Goal: Check status: Check status

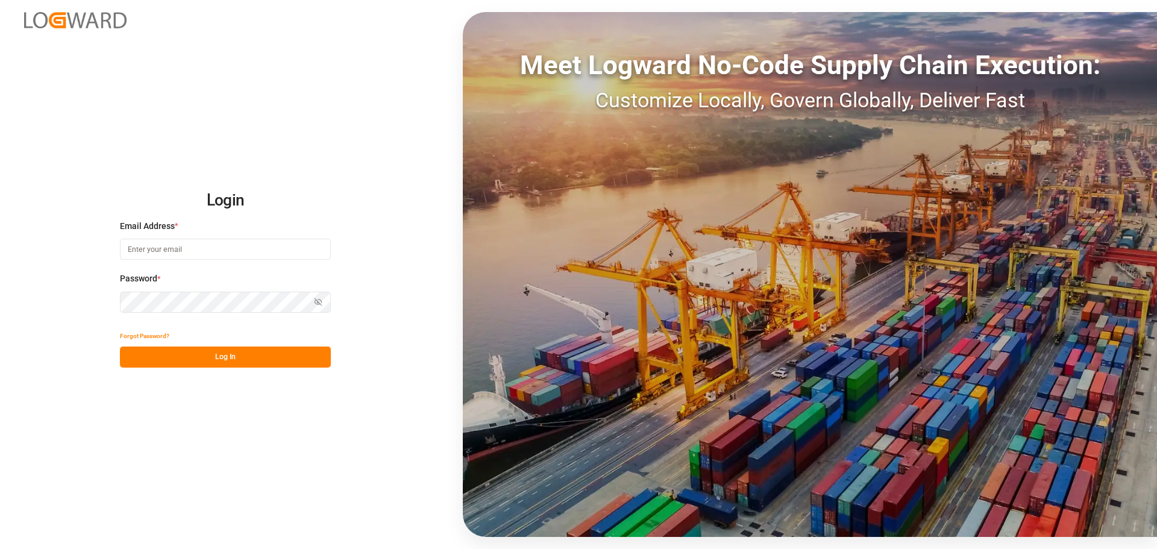
type input "[EMAIL_ADDRESS][PERSON_NAME][DOMAIN_NAME]"
click at [218, 331] on button "Log In" at bounding box center [225, 356] width 211 height 21
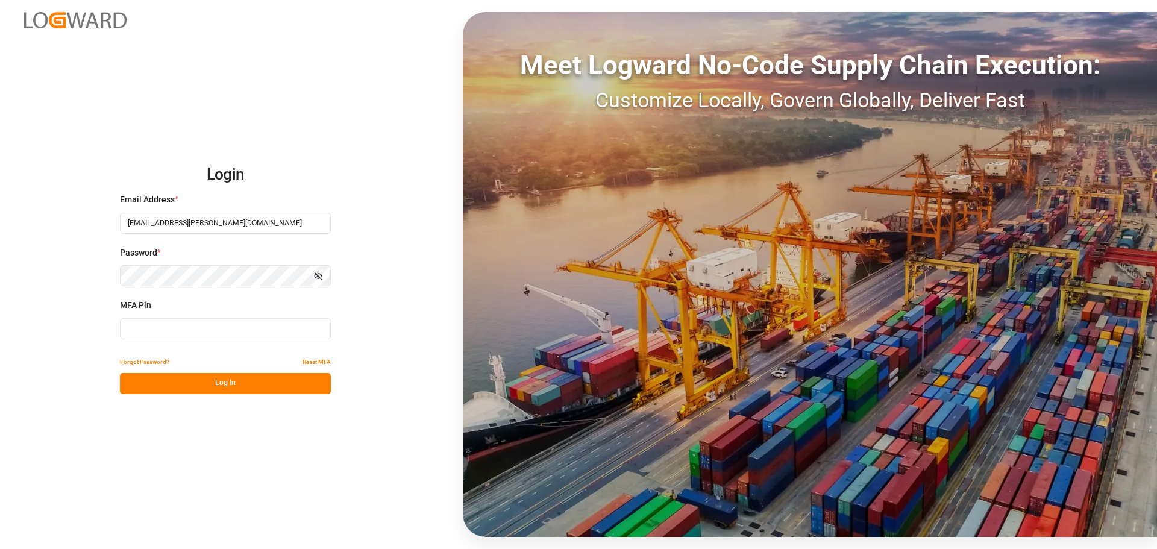
click at [215, 328] on input at bounding box center [225, 328] width 211 height 21
type input "488423"
click at [224, 331] on button "Log In" at bounding box center [225, 383] width 211 height 21
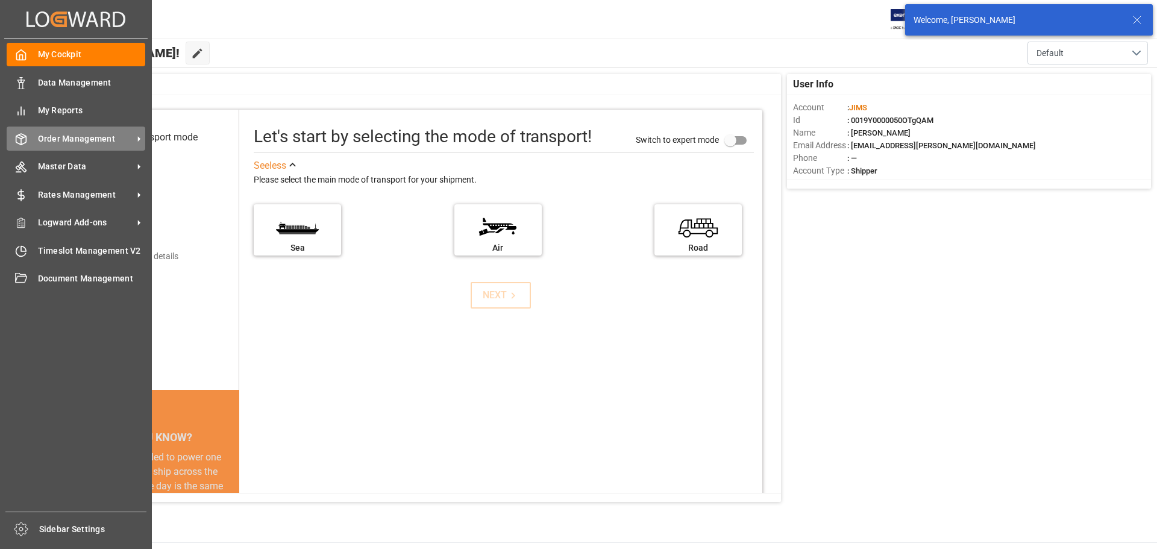
click at [61, 142] on span "Order Management" at bounding box center [85, 139] width 95 height 13
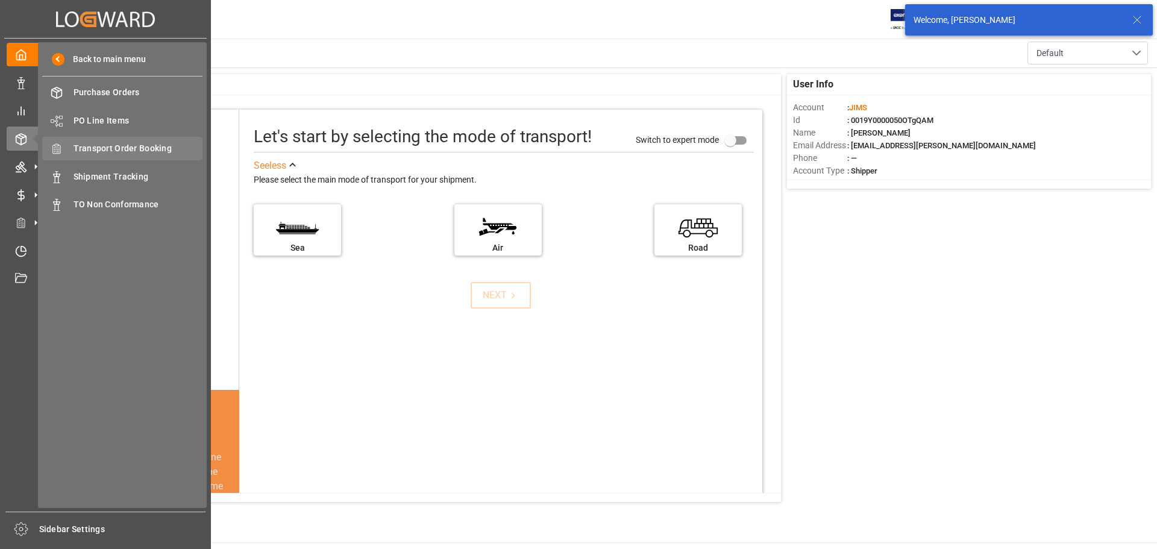
click at [134, 152] on span "Transport Order Booking" at bounding box center [139, 148] width 130 height 13
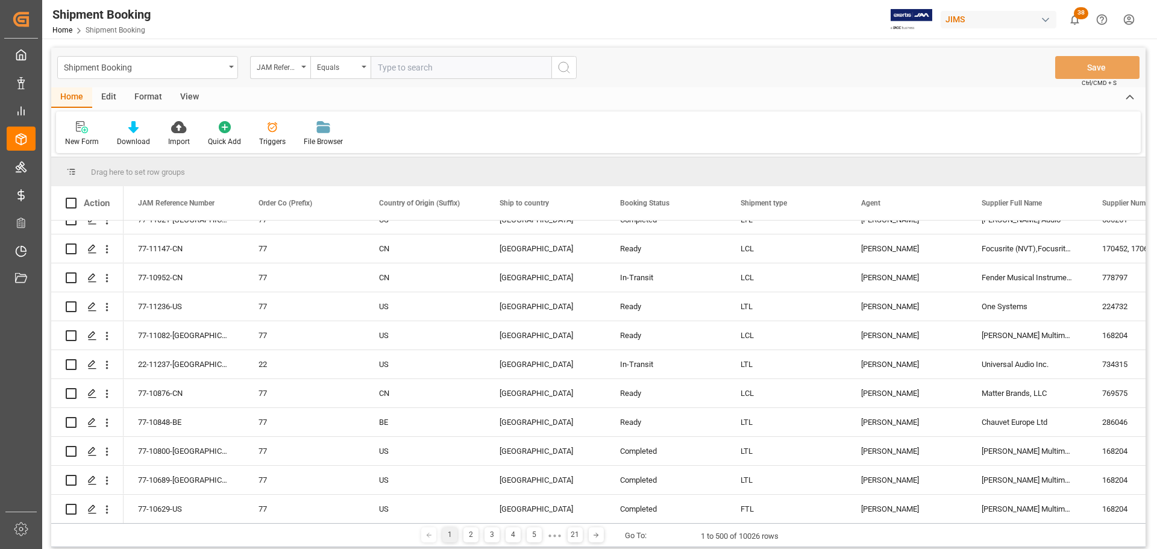
scroll to position [362, 0]
paste input "77-11186-[GEOGRAPHIC_DATA]"
type input "77-11186-[GEOGRAPHIC_DATA]"
click at [563, 70] on icon "search button" at bounding box center [564, 67] width 14 height 14
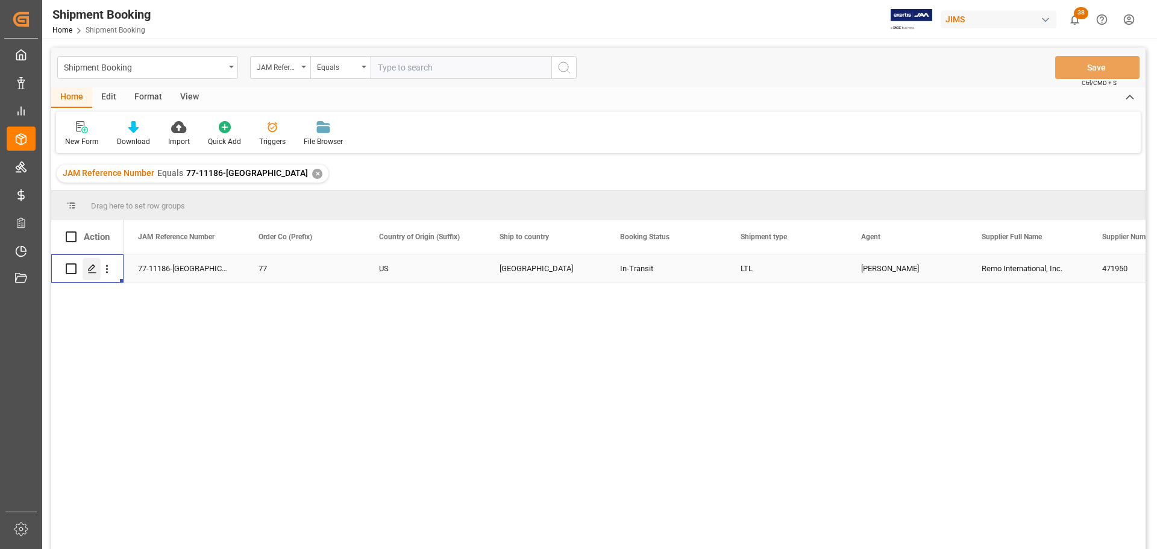
click at [93, 271] on icon "Press SPACE to select this row." at bounding box center [92, 269] width 10 height 10
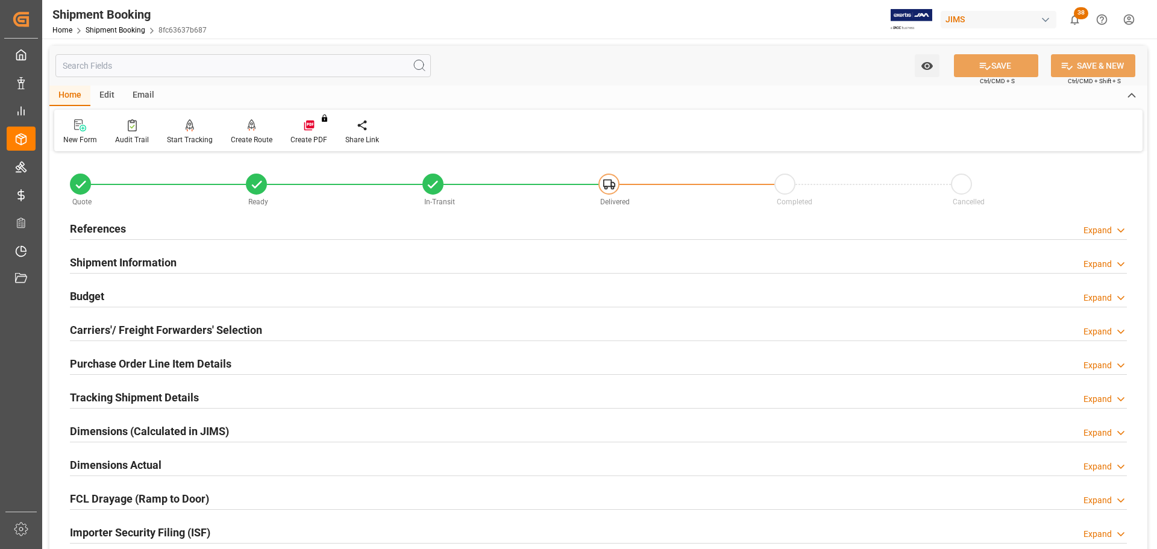
click at [185, 296] on div "Budget Expand" at bounding box center [598, 295] width 1057 height 23
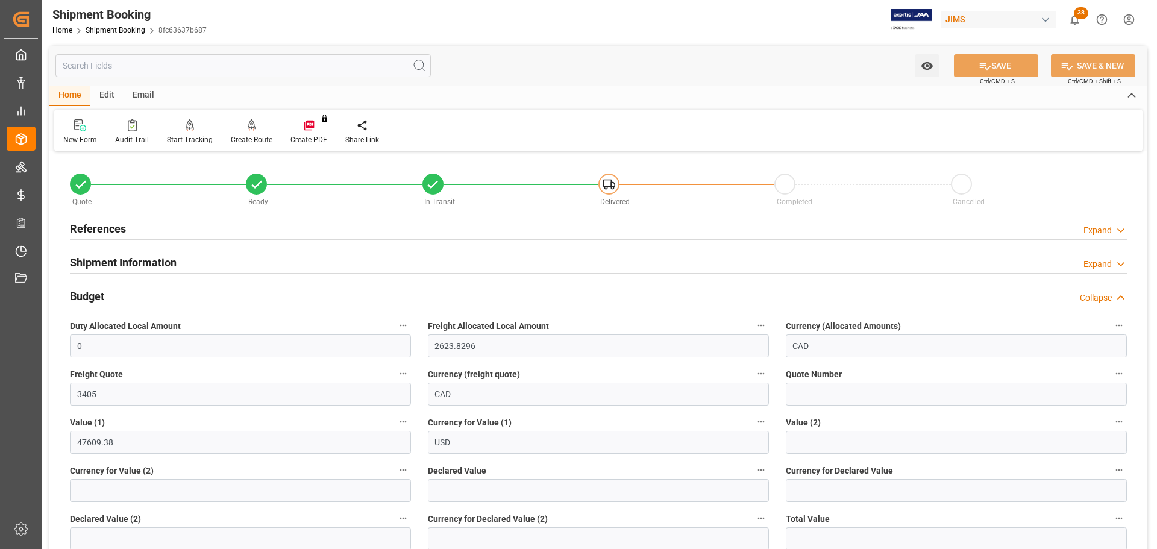
click at [185, 296] on div "Budget Collapse" at bounding box center [598, 295] width 1057 height 23
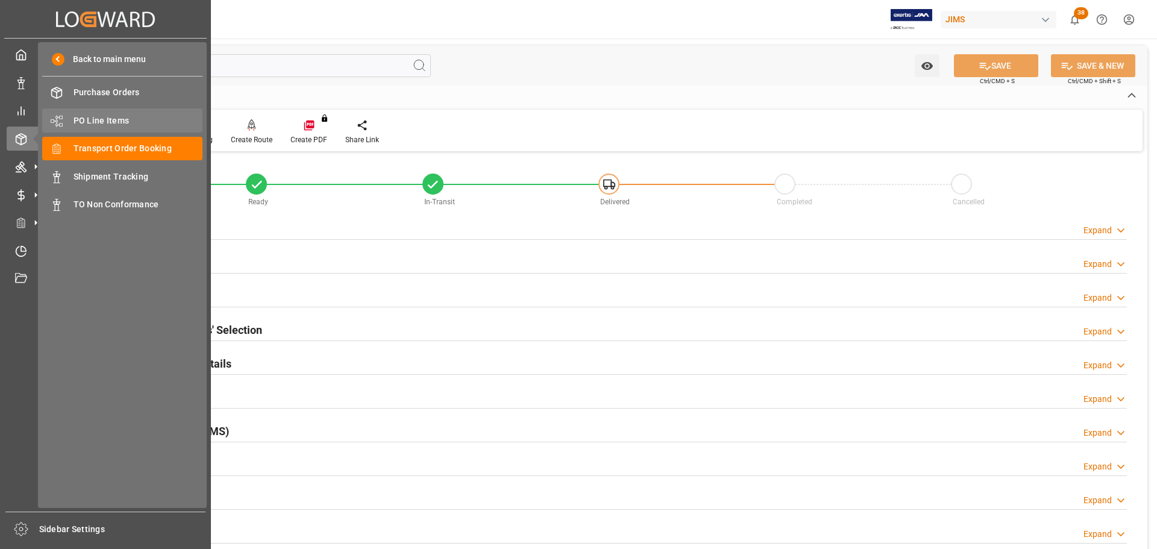
click at [79, 113] on div "PO Line Items PO Line Items" at bounding box center [122, 120] width 160 height 24
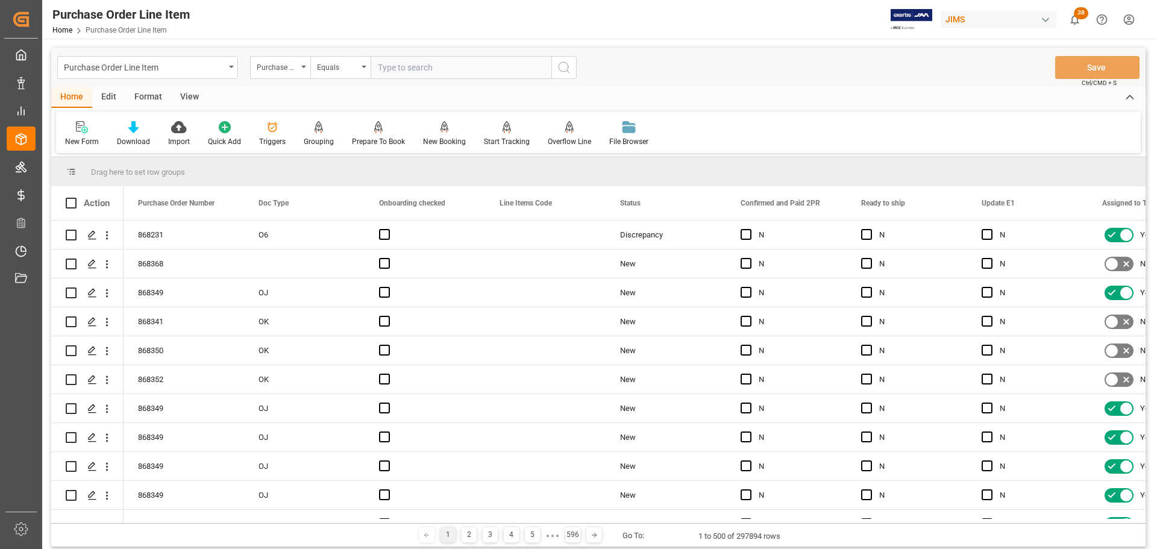
click at [418, 66] on input "text" at bounding box center [461, 67] width 181 height 23
type input "77-11186-[GEOGRAPHIC_DATA]"
click at [298, 68] on div "Purchase Order Number" at bounding box center [280, 67] width 60 height 23
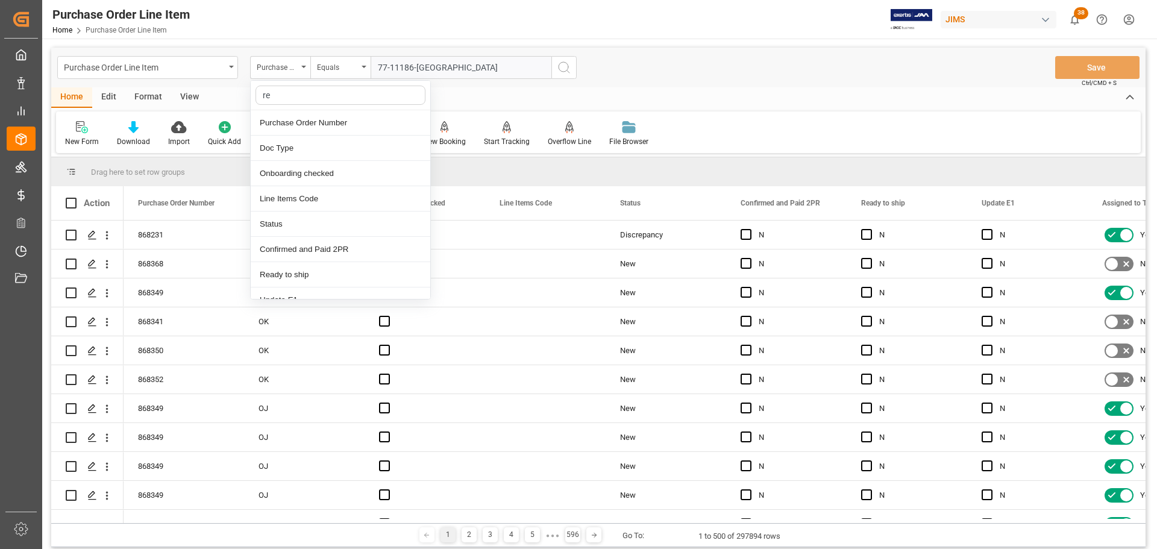
type input "ref"
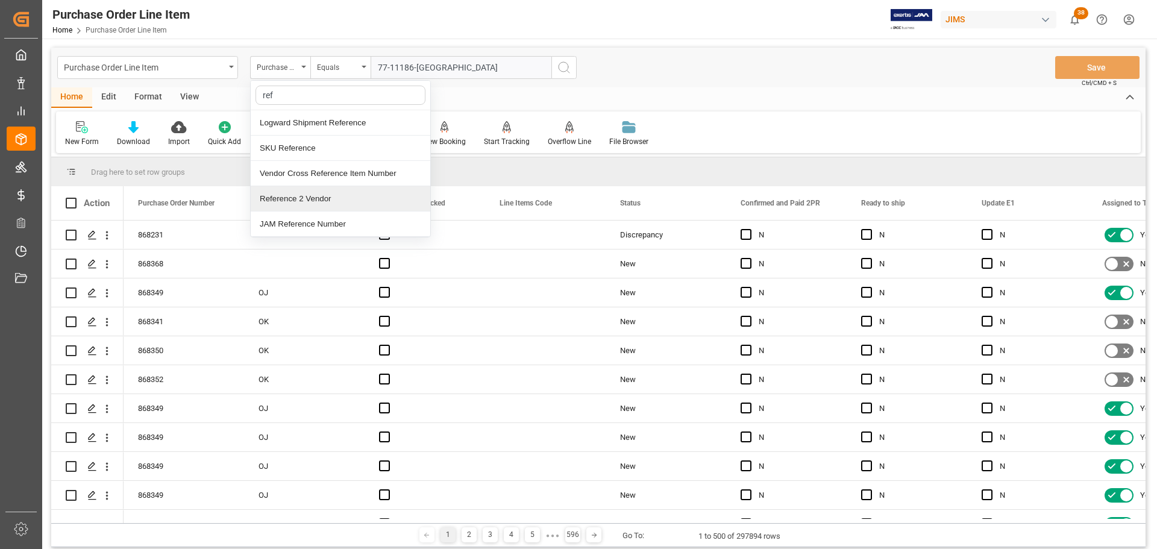
click at [299, 202] on div "Reference 2 Vendor" at bounding box center [341, 198] width 180 height 25
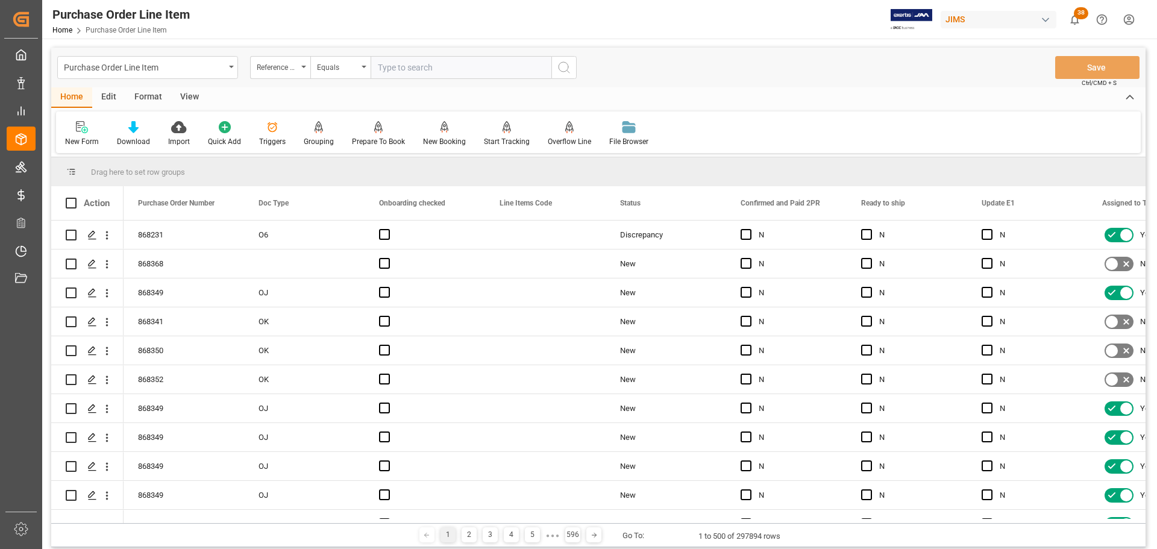
click at [442, 73] on input "text" at bounding box center [461, 67] width 181 height 23
paste input "77-11186-[GEOGRAPHIC_DATA]"
type input "77-11186-[GEOGRAPHIC_DATA]"
click at [571, 61] on icon "search button" at bounding box center [564, 67] width 14 height 14
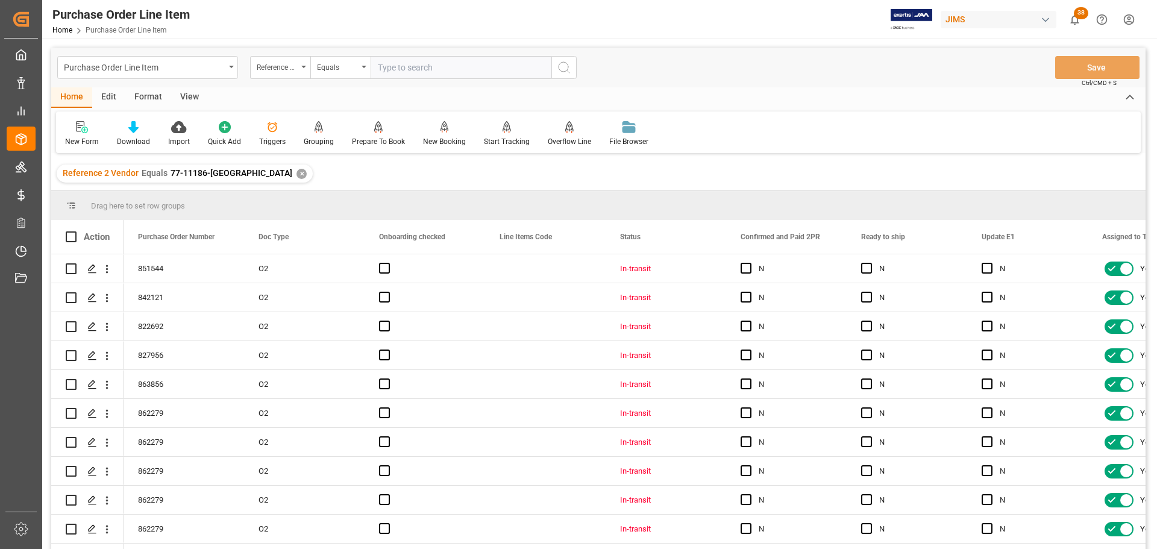
click at [186, 100] on div "View" at bounding box center [189, 97] width 37 height 20
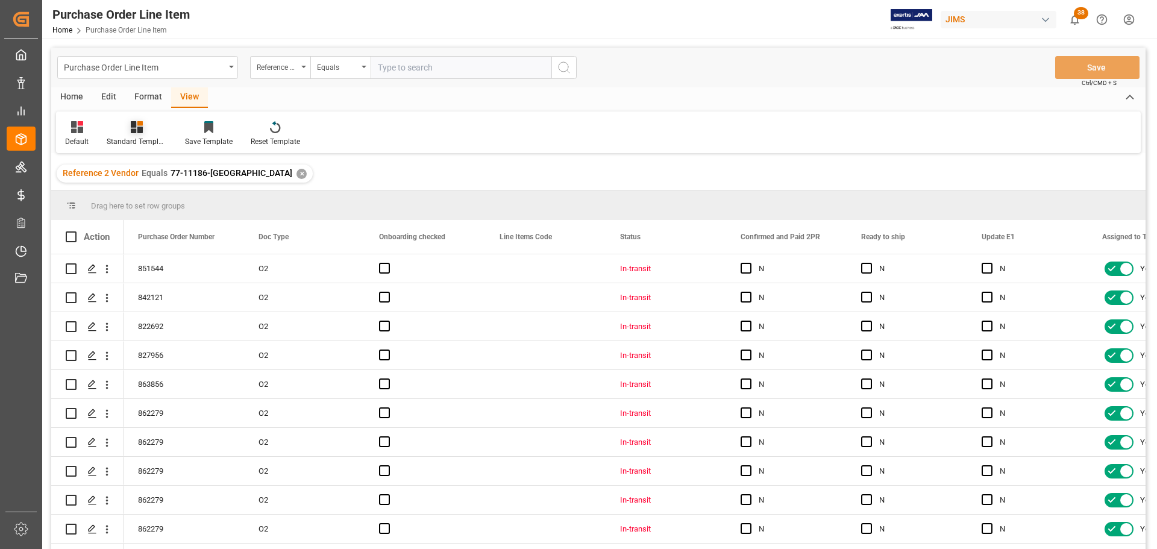
click at [137, 137] on div "Standard Templates" at bounding box center [137, 141] width 60 height 11
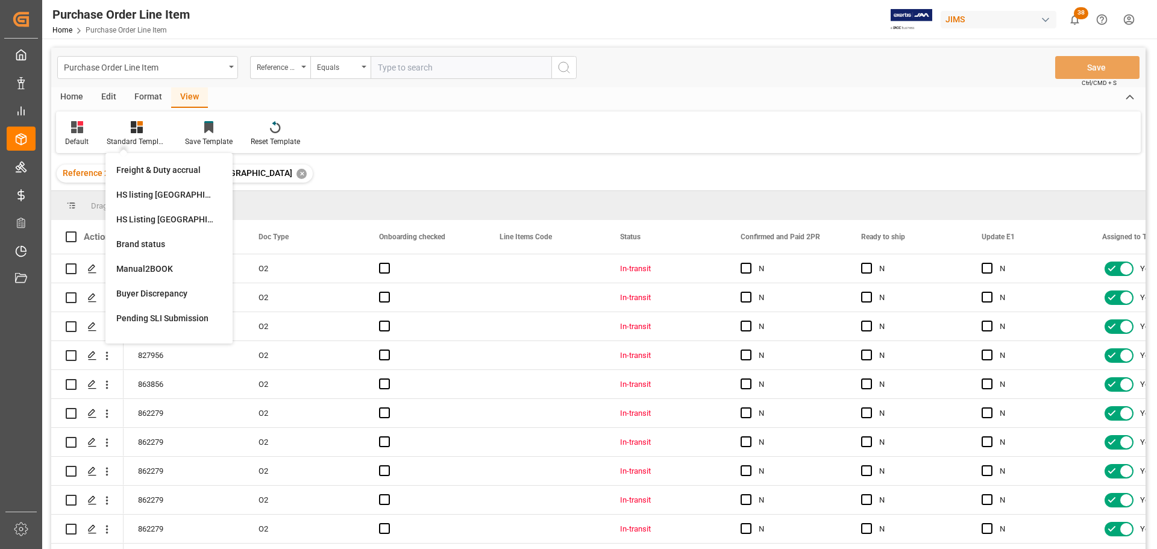
click at [161, 214] on div "HS Listing [GEOGRAPHIC_DATA]" at bounding box center [168, 219] width 105 height 13
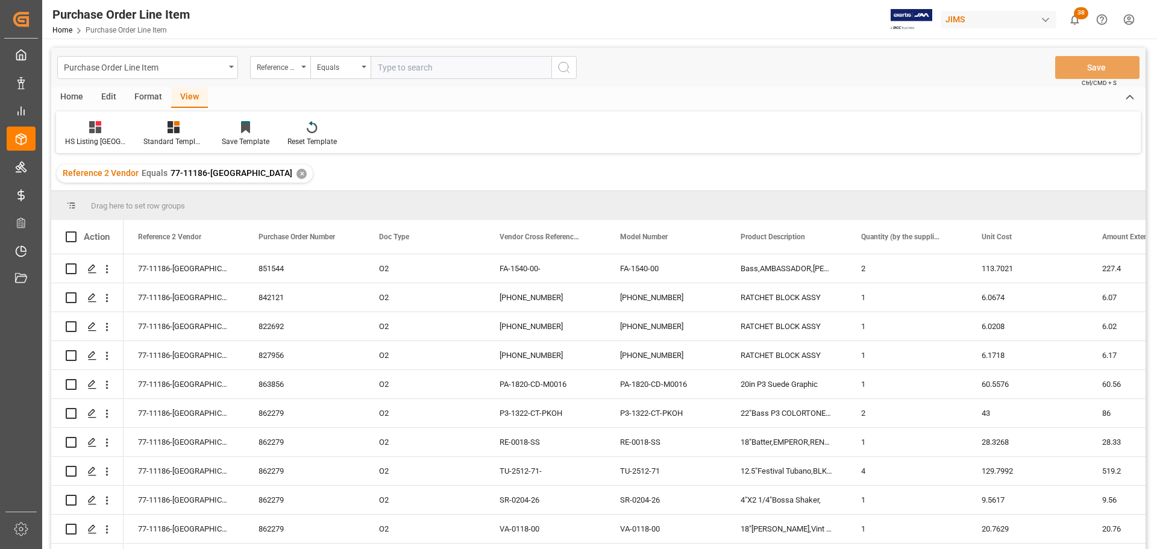
click at [73, 100] on div "Home" at bounding box center [71, 97] width 41 height 20
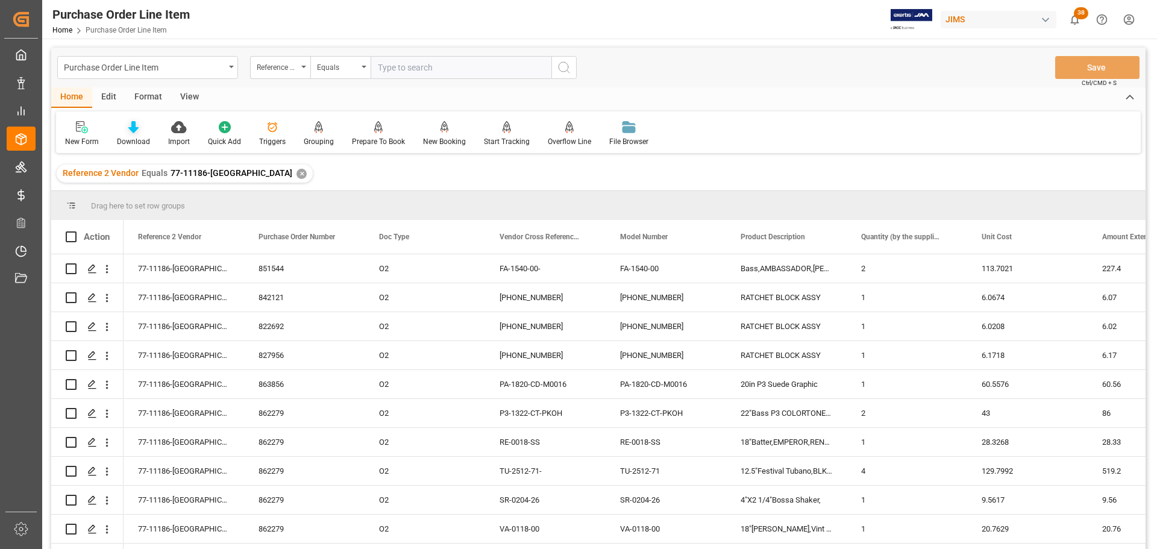
click at [131, 137] on div "Download" at bounding box center [133, 141] width 33 height 11
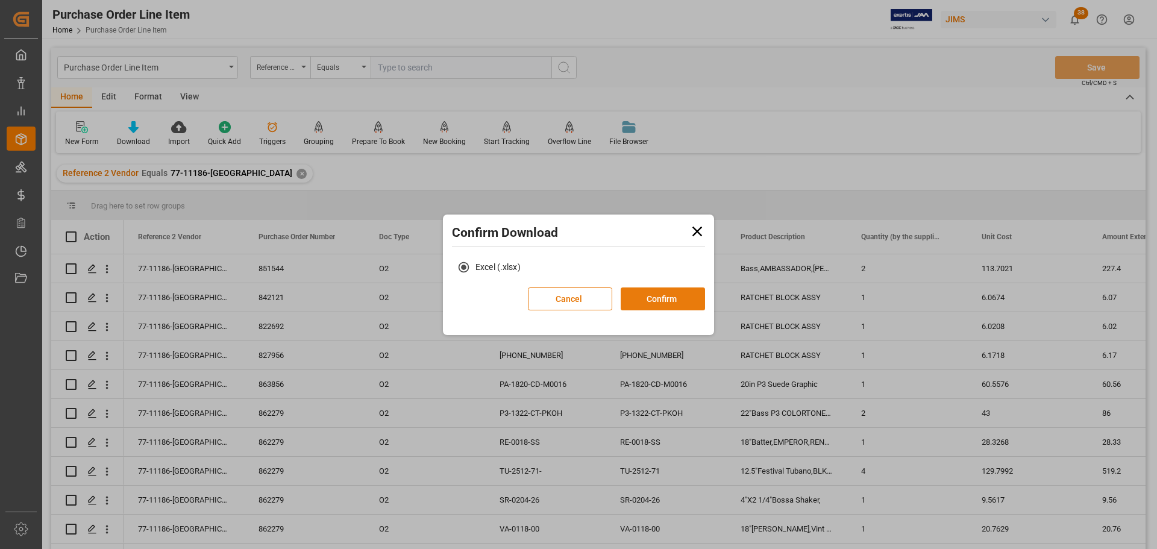
click at [656, 299] on button "Confirm" at bounding box center [663, 298] width 84 height 23
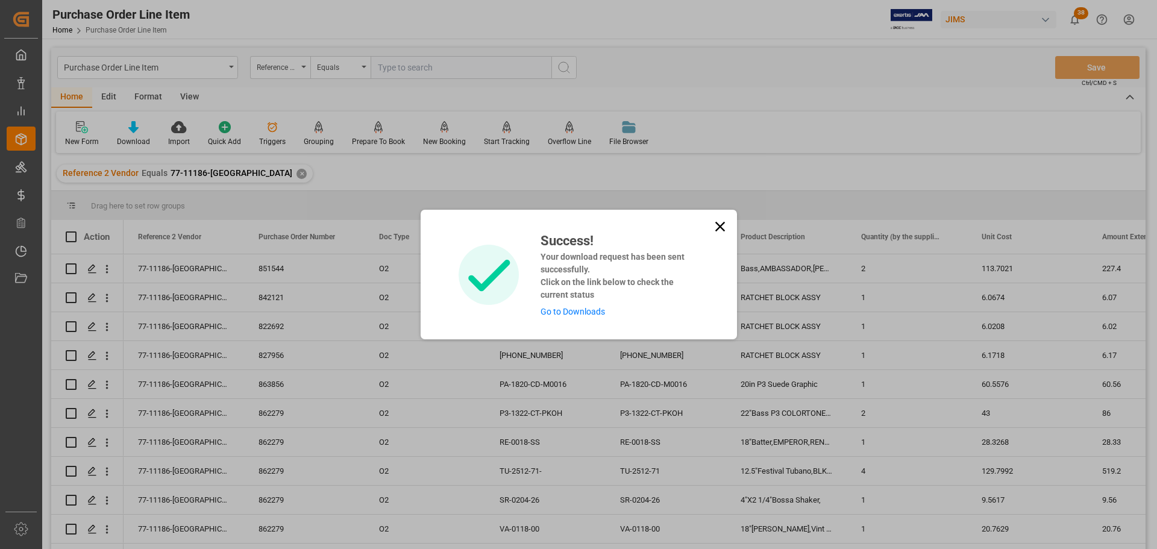
click at [561, 313] on link "Go to Downloads" at bounding box center [573, 312] width 64 height 10
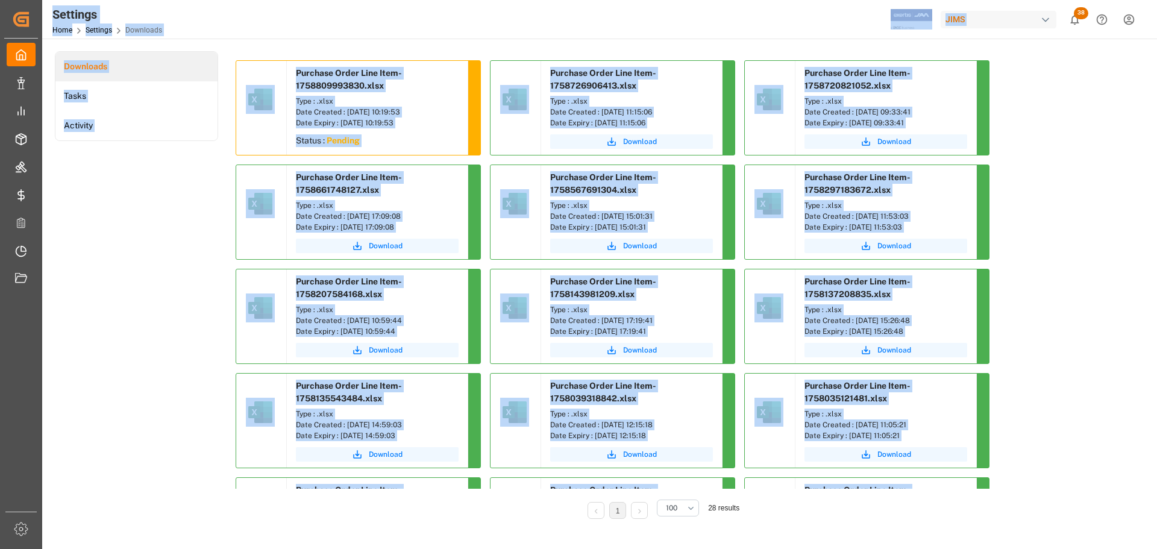
click at [136, 281] on div "Downloads Tasks Activity" at bounding box center [136, 293] width 163 height 484
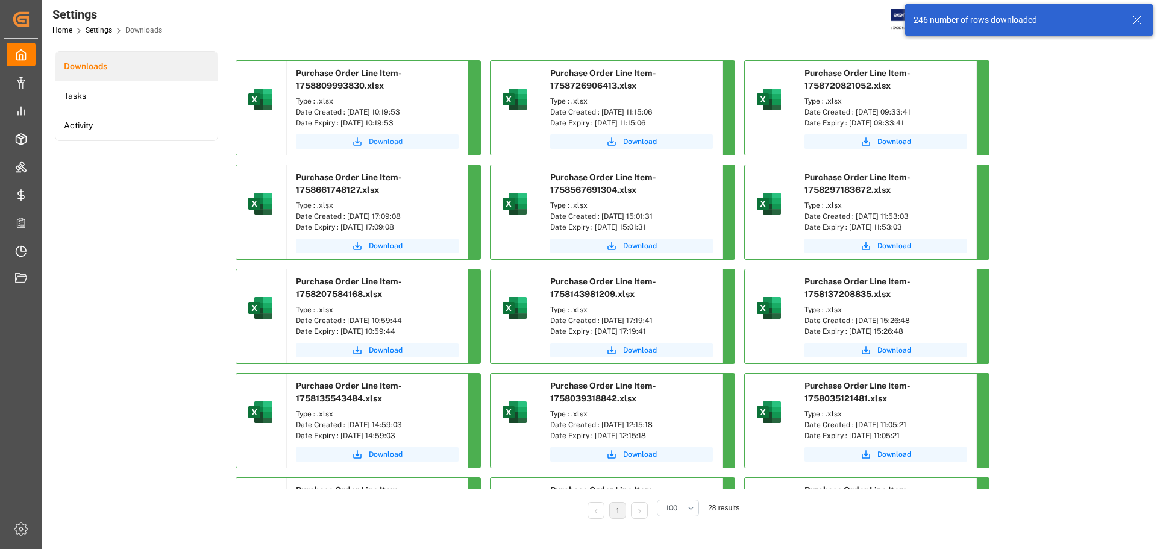
click at [362, 135] on button "Download" at bounding box center [377, 141] width 163 height 14
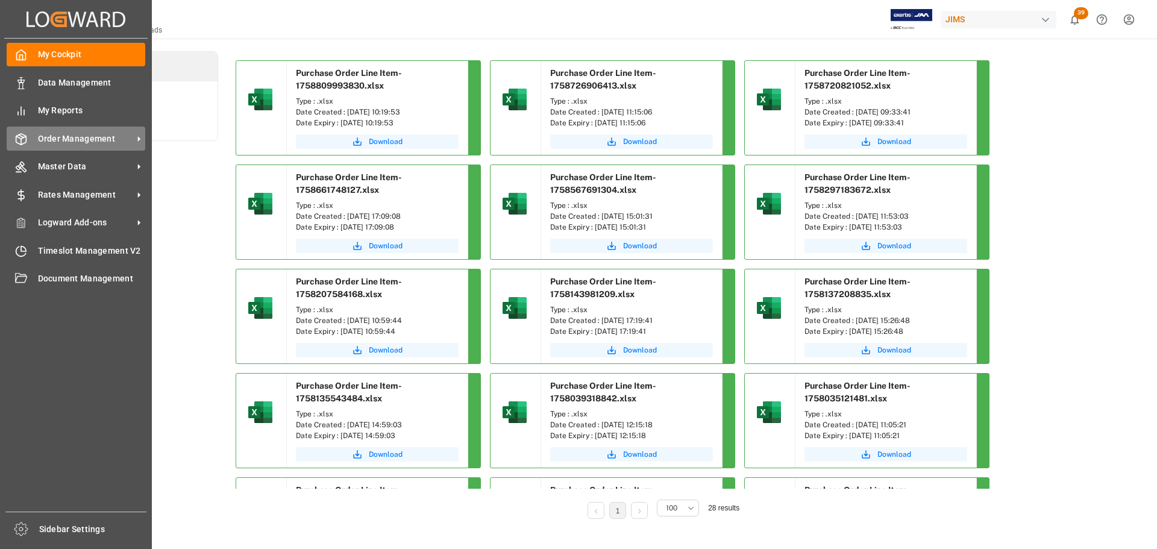
click at [38, 136] on span "Order Management" at bounding box center [85, 139] width 95 height 13
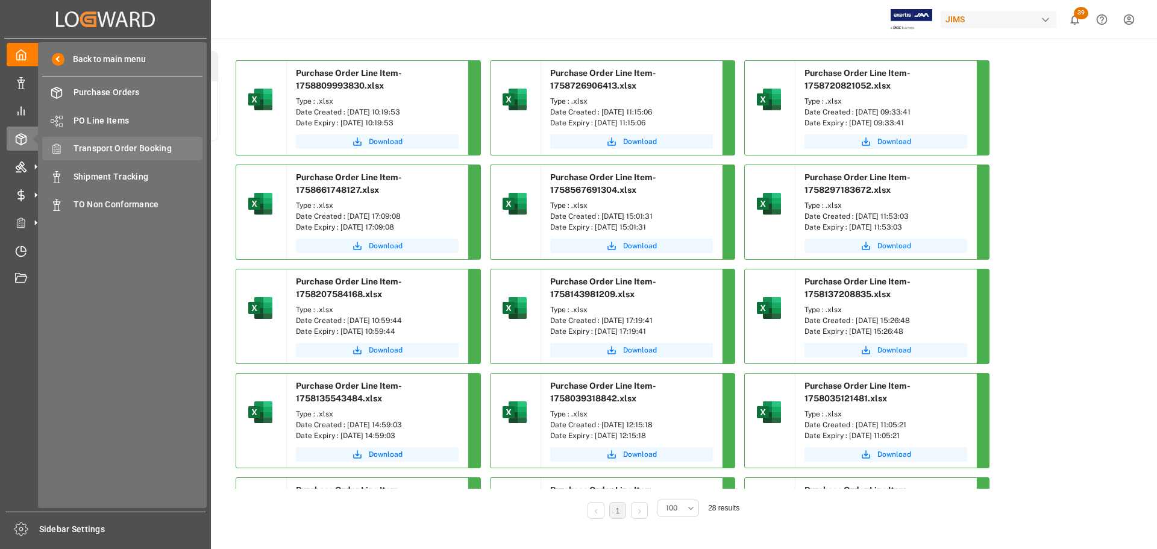
click at [121, 148] on span "Transport Order Booking" at bounding box center [139, 148] width 130 height 13
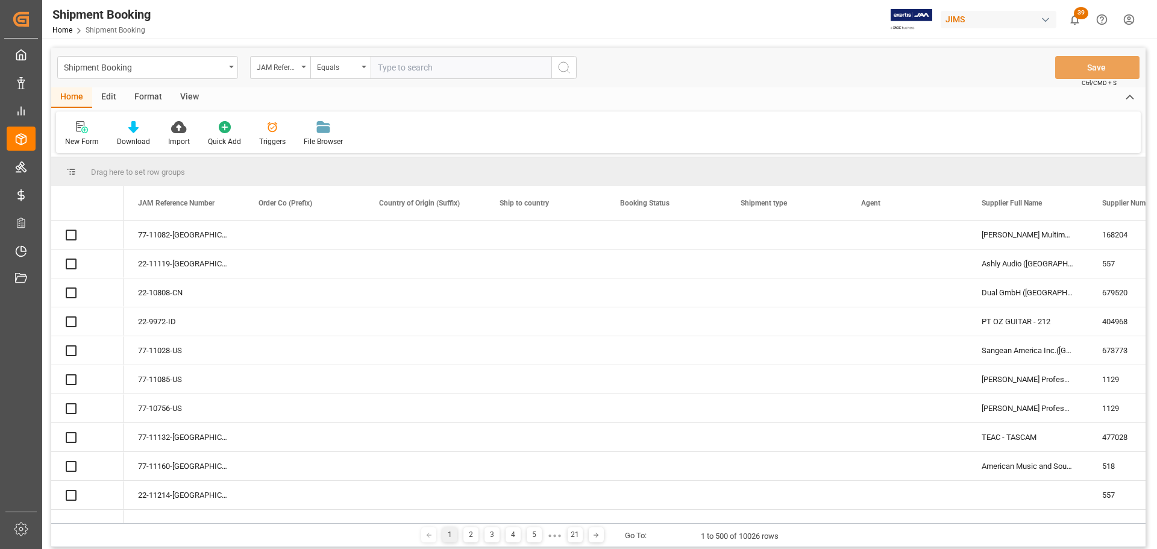
click at [424, 69] on input "text" at bounding box center [461, 67] width 181 height 23
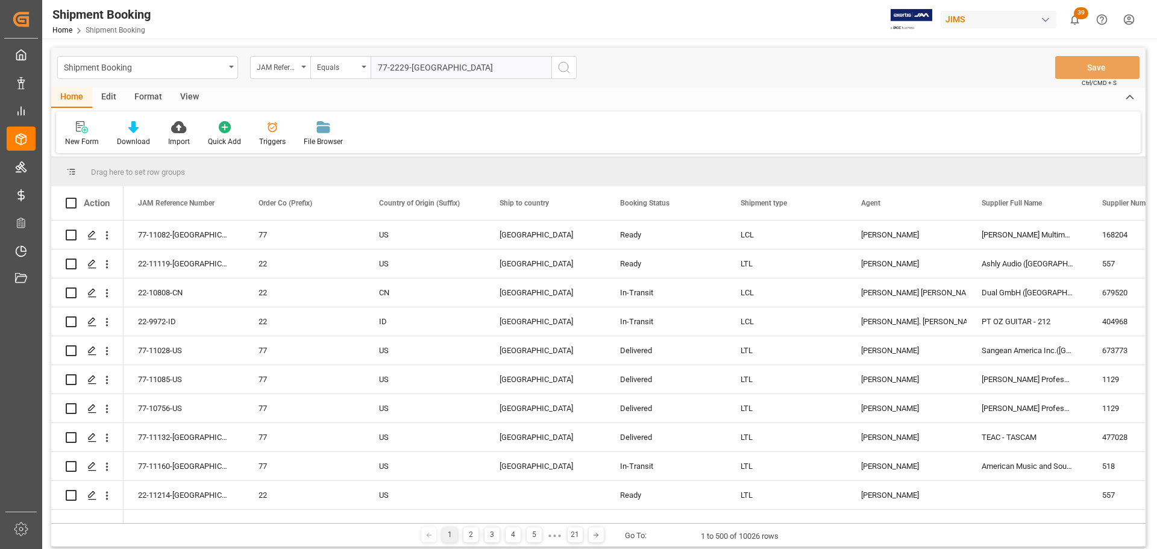
type input "77-2229-[GEOGRAPHIC_DATA]"
click at [566, 68] on icon "search button" at bounding box center [564, 67] width 14 height 14
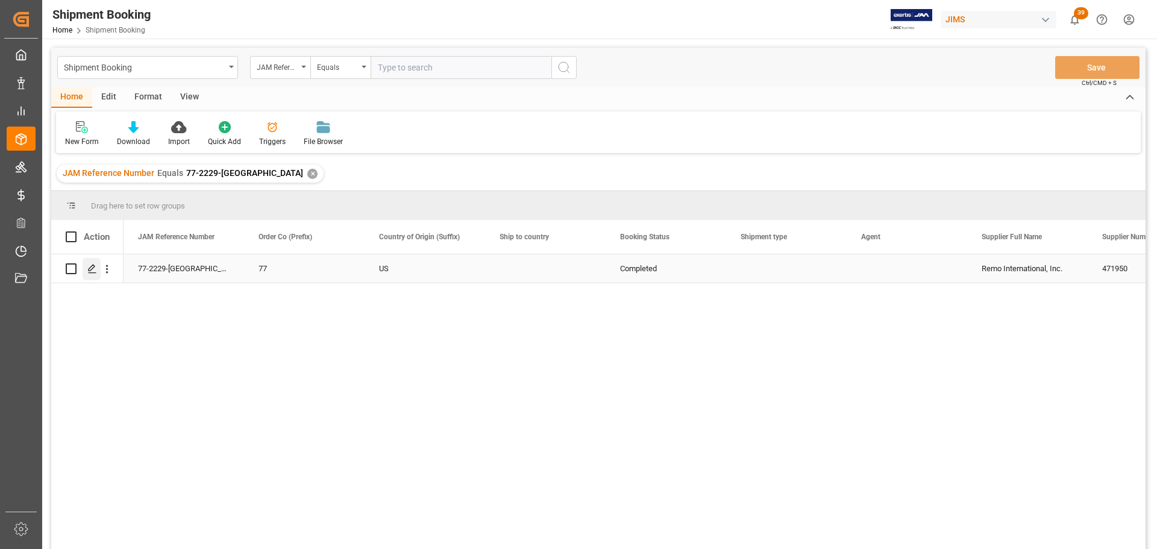
click at [90, 266] on icon "Press SPACE to select this row." at bounding box center [92, 269] width 10 height 10
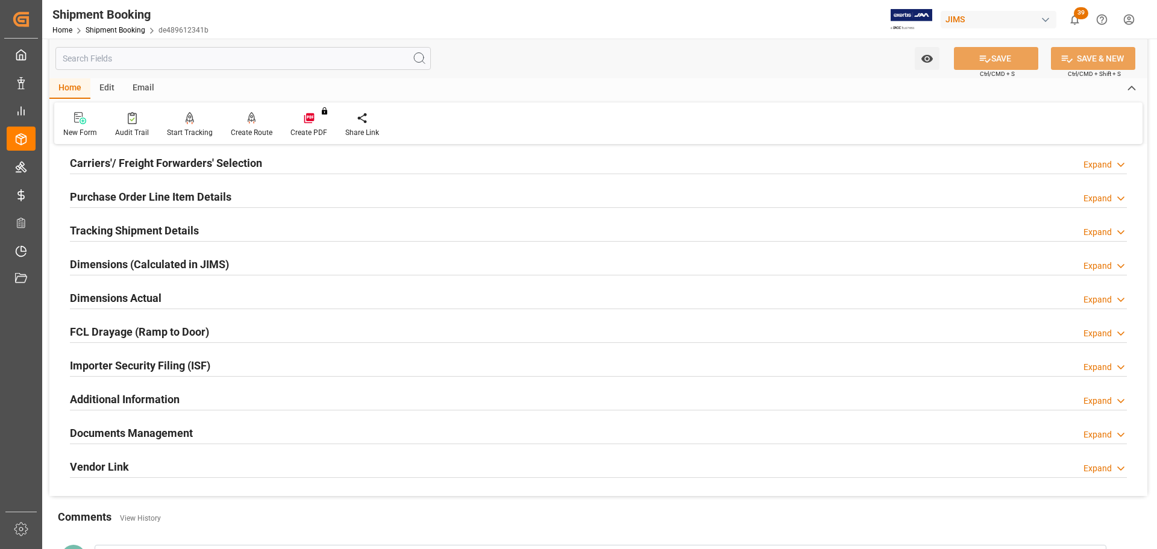
scroll to position [241, 0]
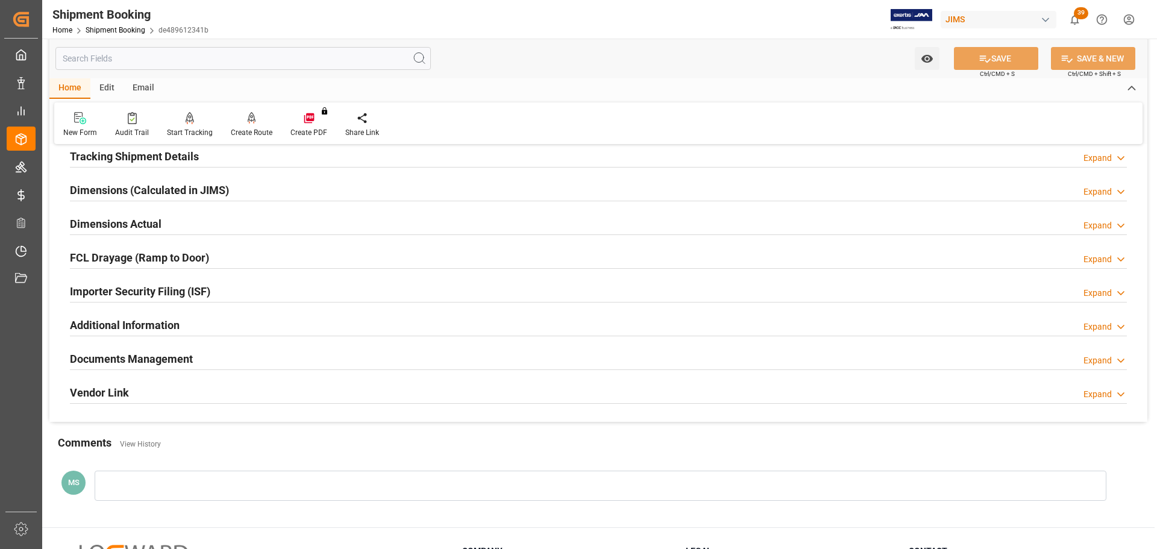
click at [210, 331] on div "Documents Management Expand" at bounding box center [598, 357] width 1057 height 23
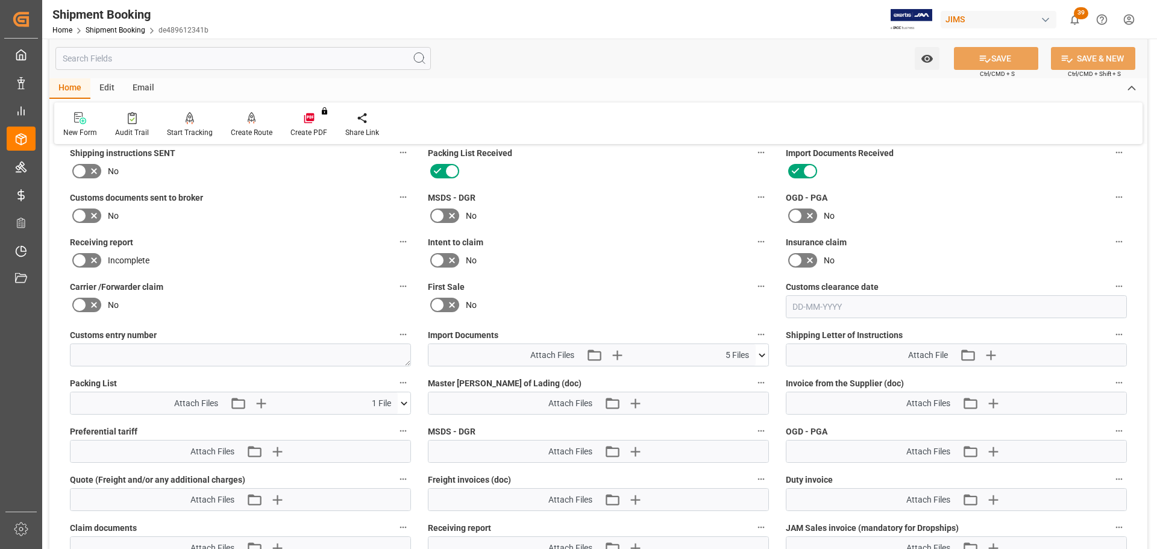
scroll to position [482, 0]
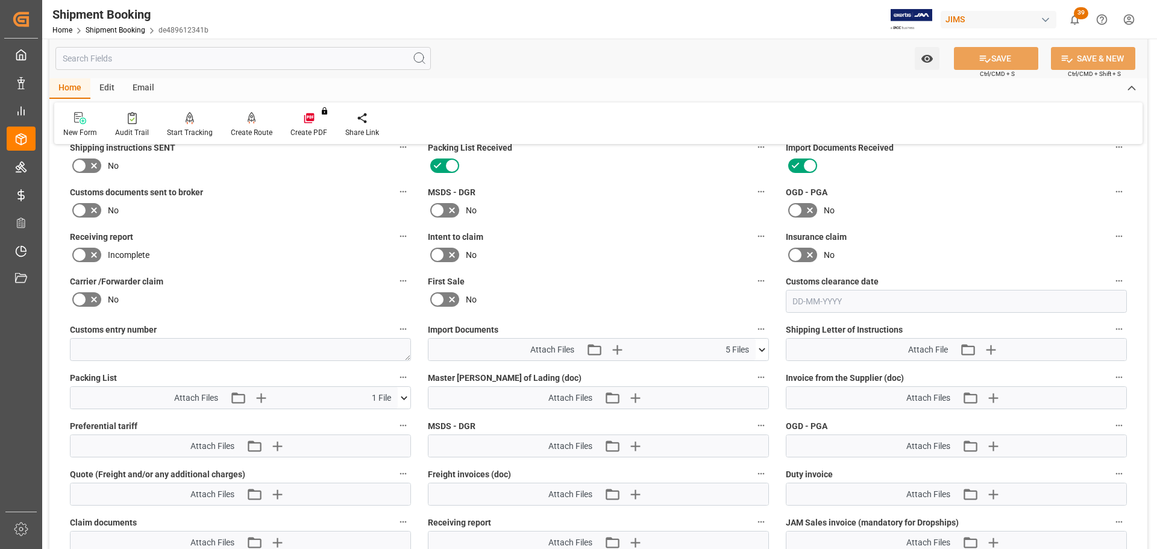
click at [758, 331] on icon at bounding box center [762, 349] width 13 height 13
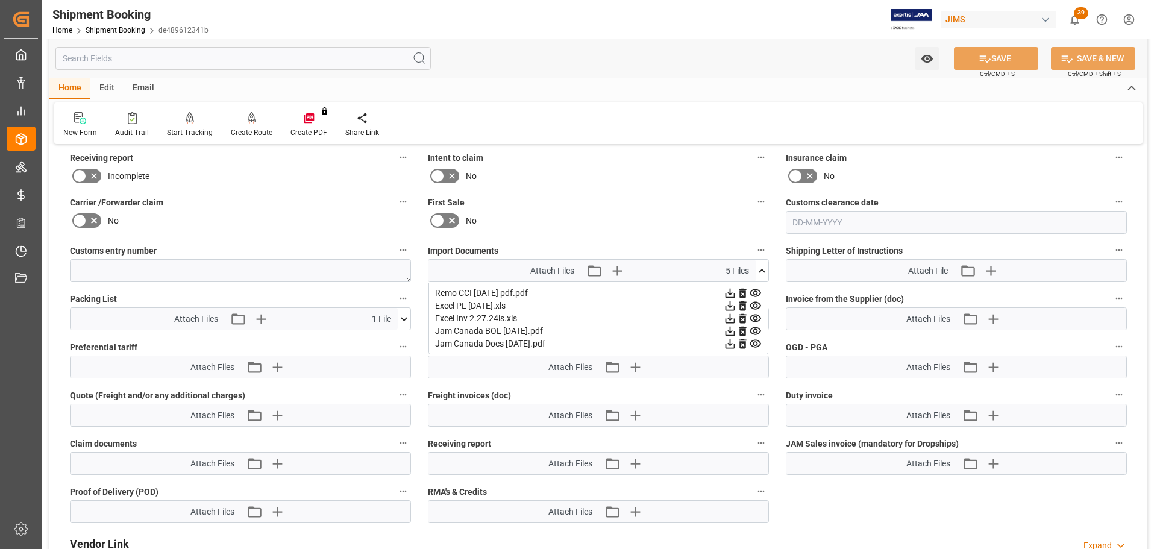
scroll to position [603, 0]
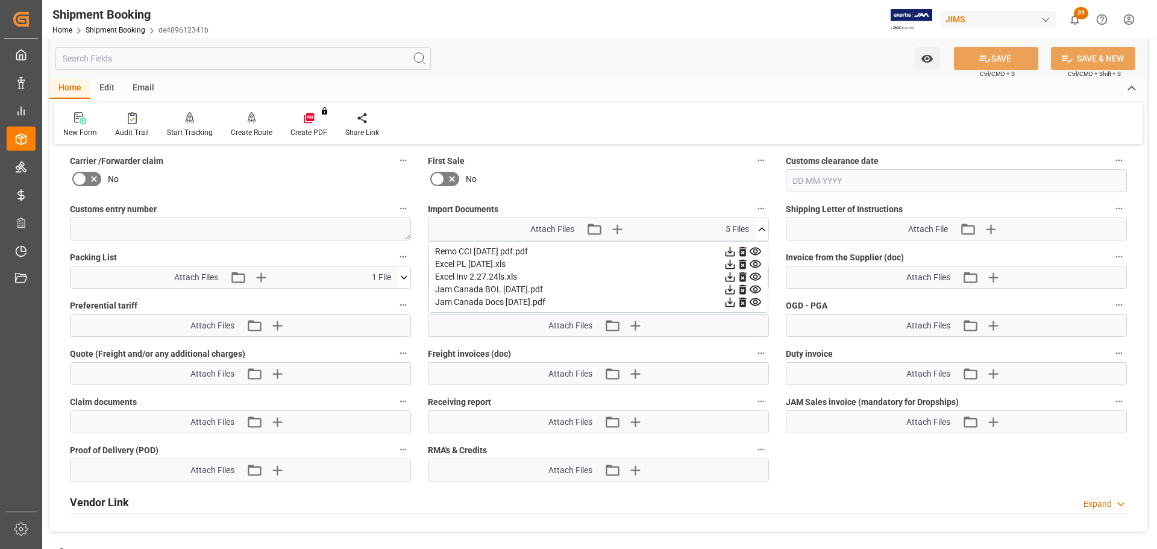
click at [731, 302] on icon at bounding box center [731, 303] width 10 height 10
click at [728, 274] on icon at bounding box center [730, 277] width 13 height 13
click at [729, 252] on icon at bounding box center [731, 252] width 10 height 10
